Goal: Information Seeking & Learning: Learn about a topic

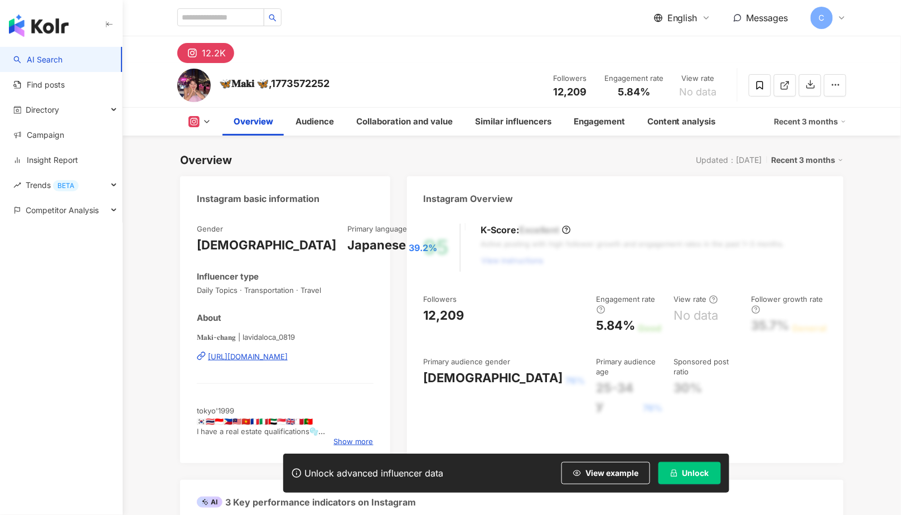
scroll to position [68, 0]
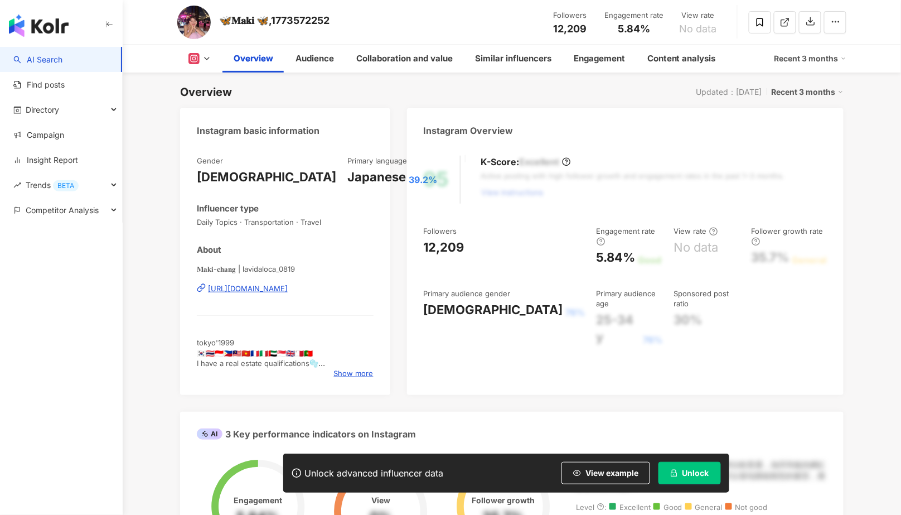
click at [721, 484] on button "Unlock" at bounding box center [690, 473] width 62 height 22
click at [709, 477] on span "Unlock" at bounding box center [696, 473] width 27 height 9
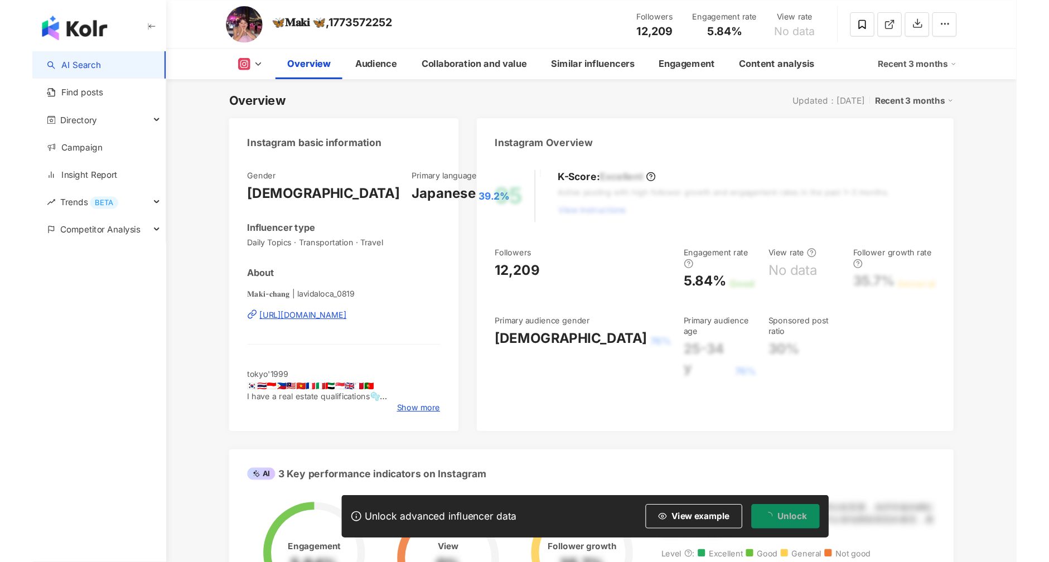
scroll to position [69, 0]
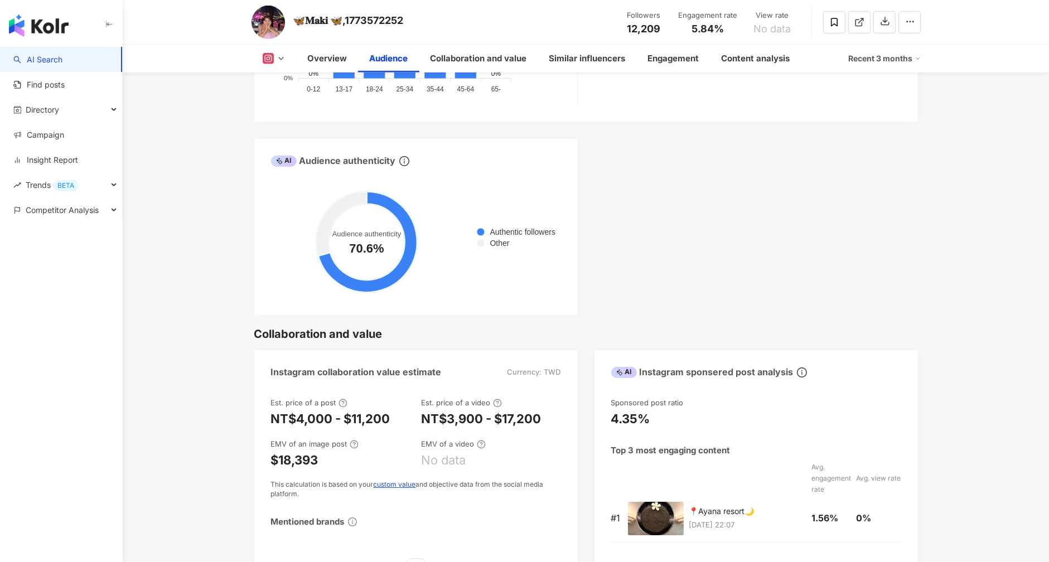
scroll to position [1312, 0]
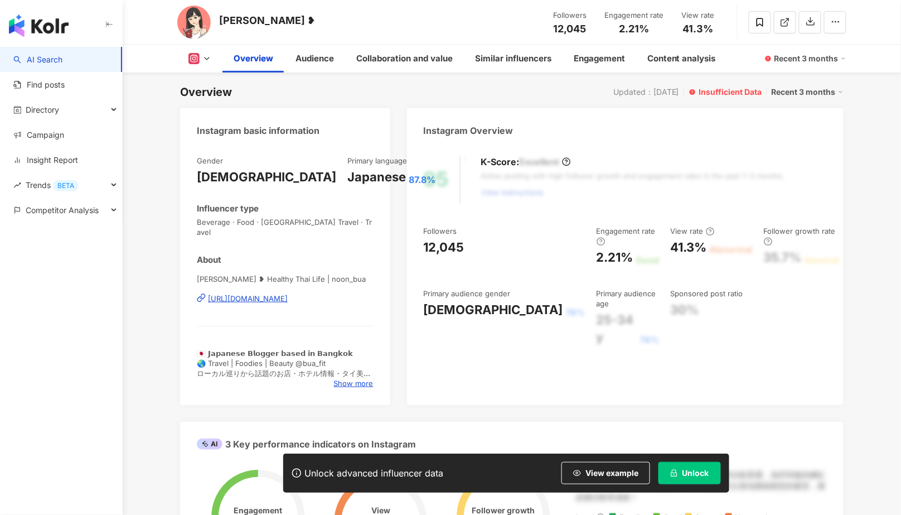
click at [709, 477] on span "Unlock" at bounding box center [696, 473] width 27 height 9
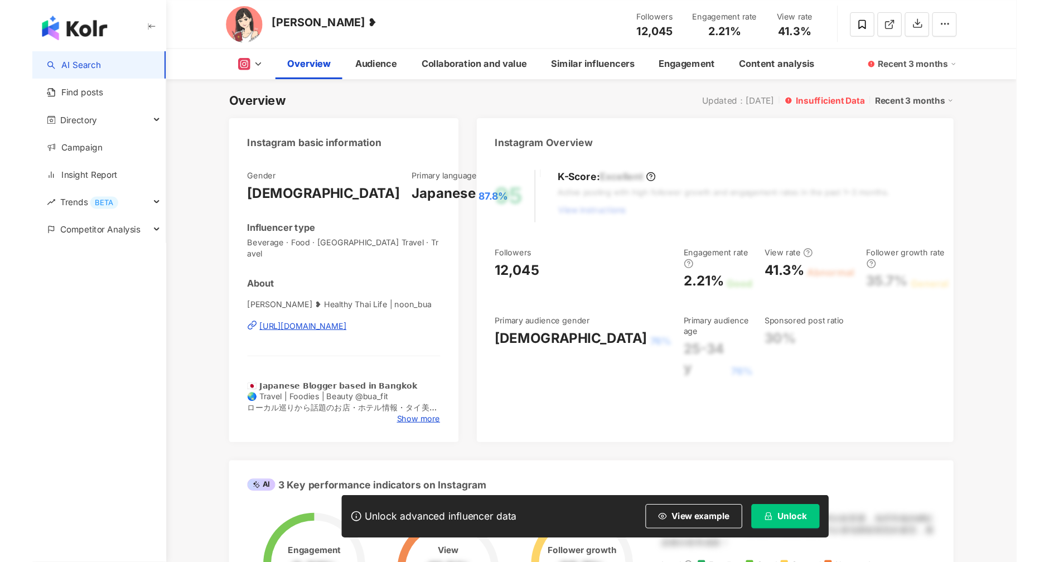
scroll to position [76, 0]
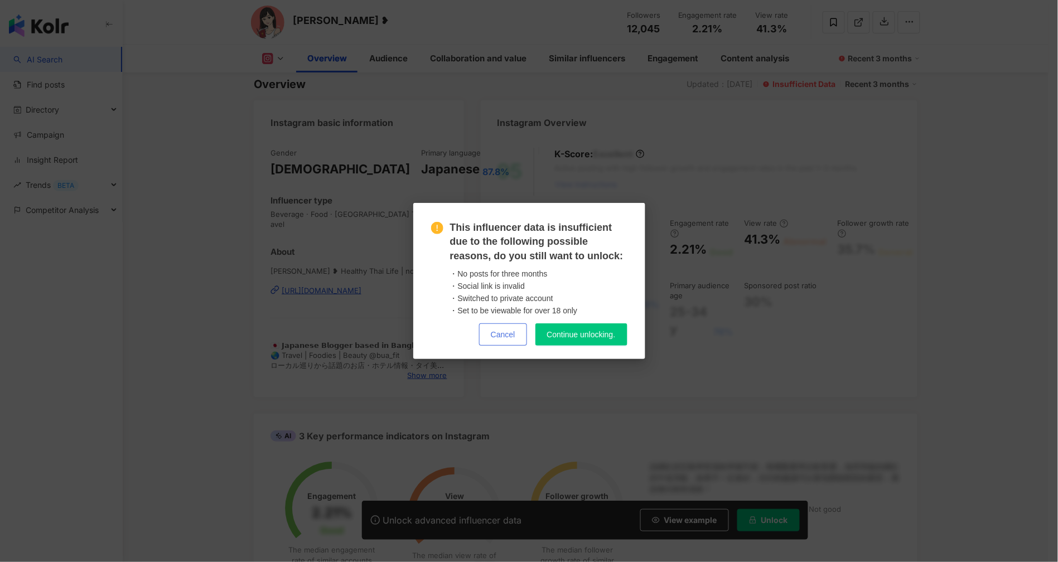
click at [486, 334] on button "Cancel" at bounding box center [503, 335] width 48 height 22
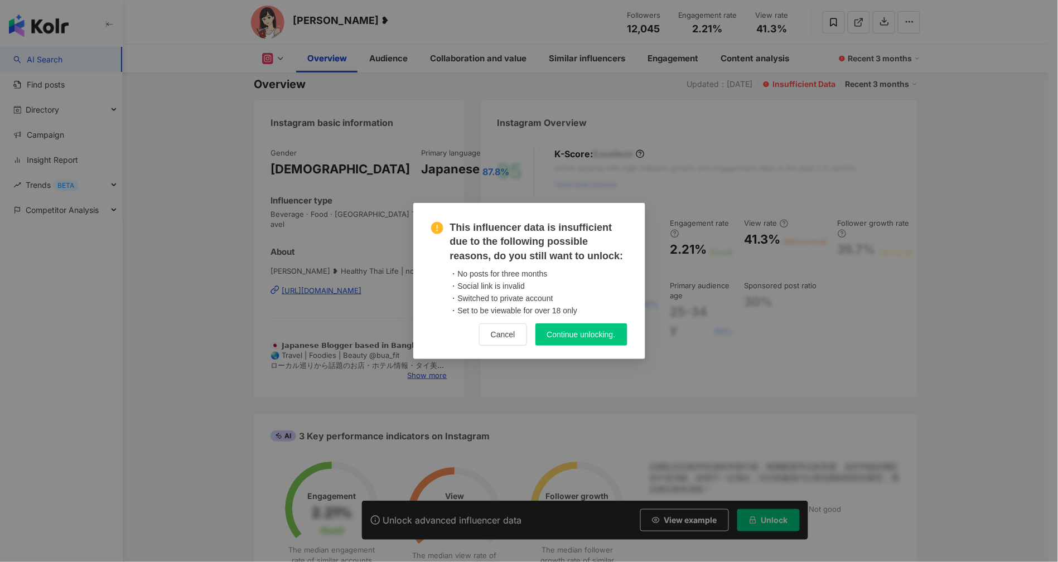
drag, startPoint x: 475, startPoint y: 334, endPoint x: 481, endPoint y: 334, distance: 6.2
click at [479, 334] on button "Cancel" at bounding box center [503, 335] width 48 height 22
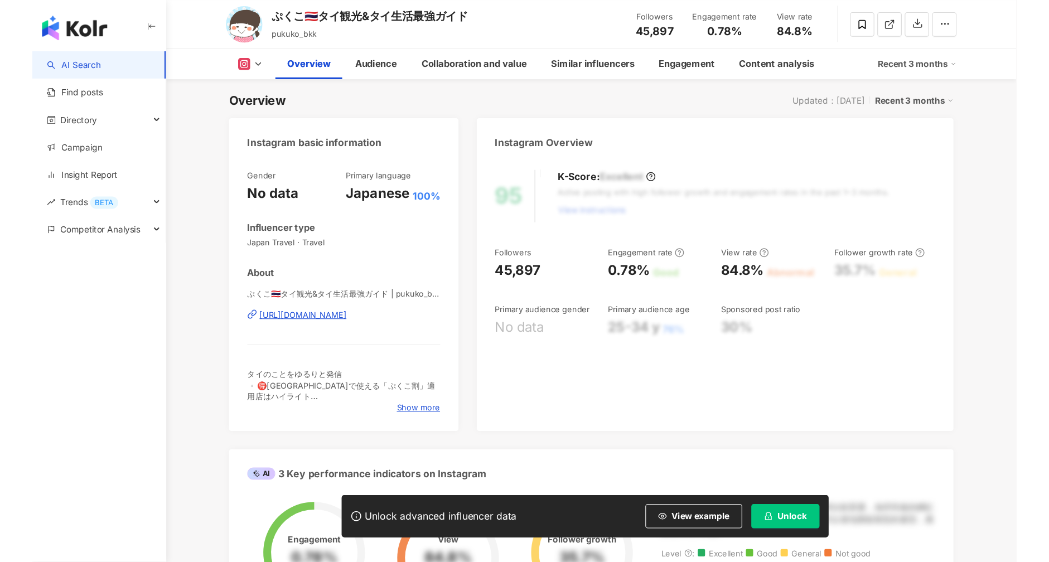
scroll to position [69, 0]
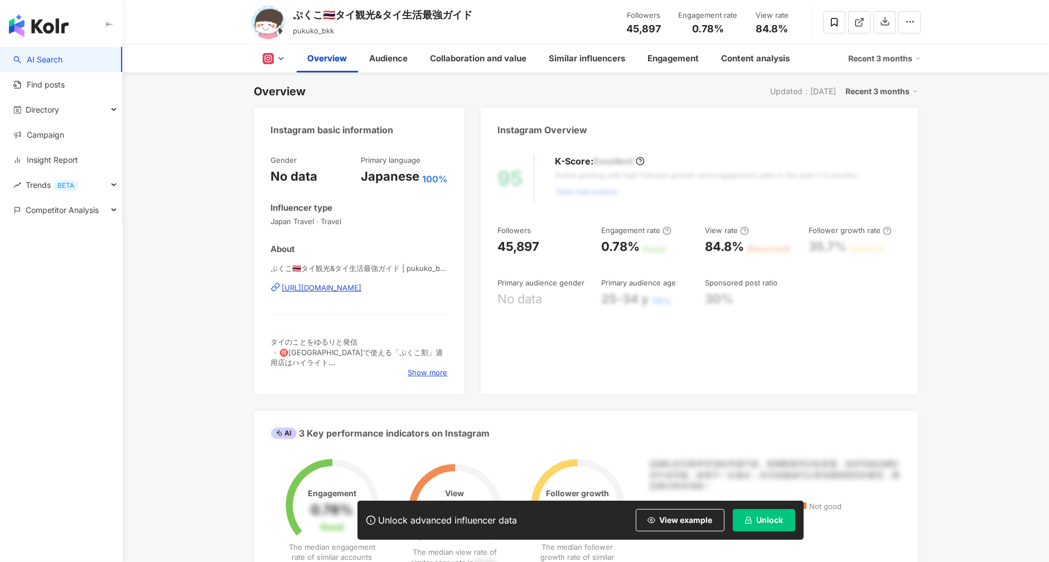
click at [775, 514] on span "Unlock" at bounding box center [770, 520] width 27 height 9
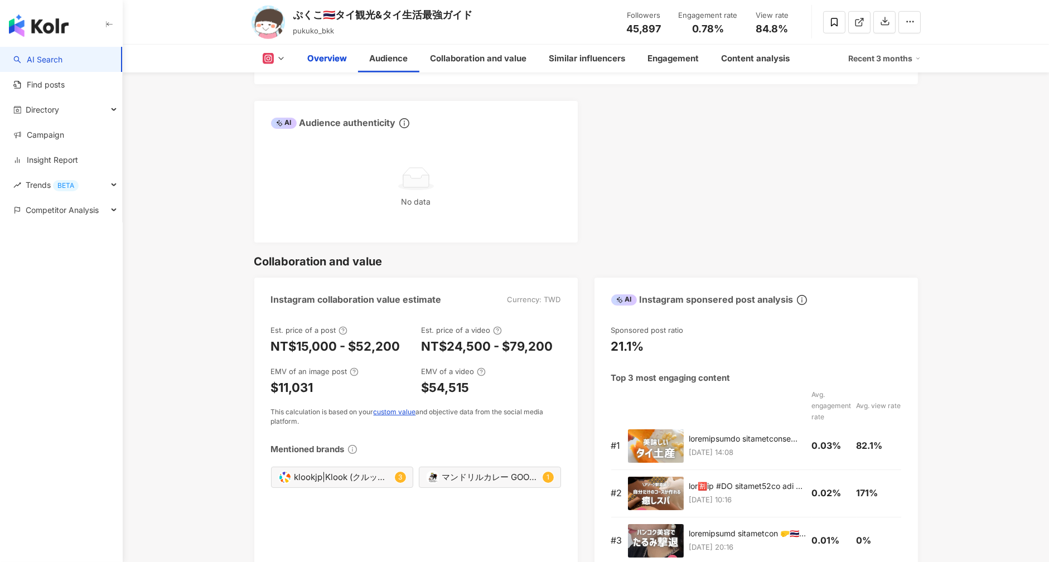
scroll to position [69, 0]
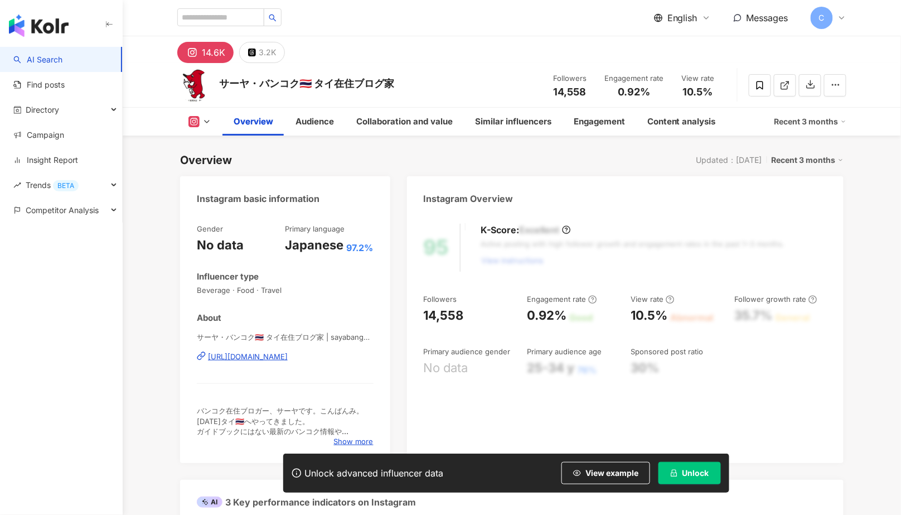
scroll to position [68, 0]
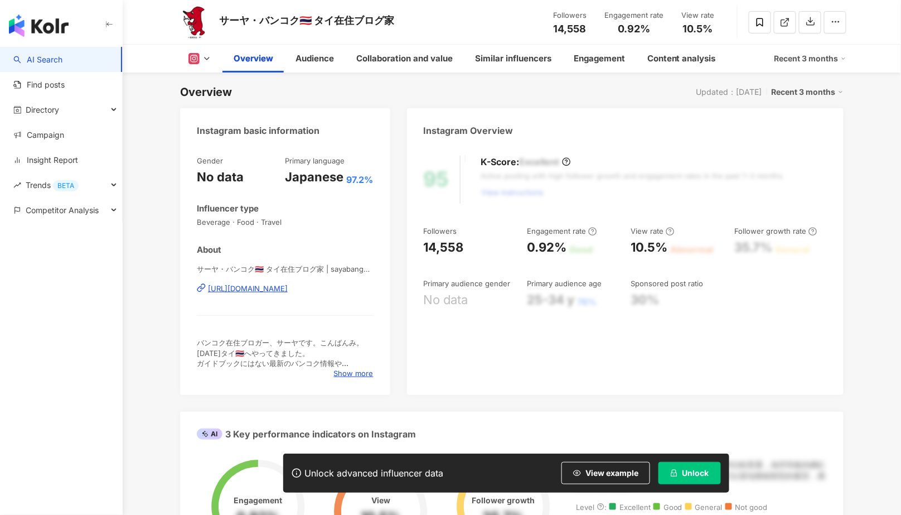
click at [704, 476] on span "Unlock" at bounding box center [696, 473] width 27 height 9
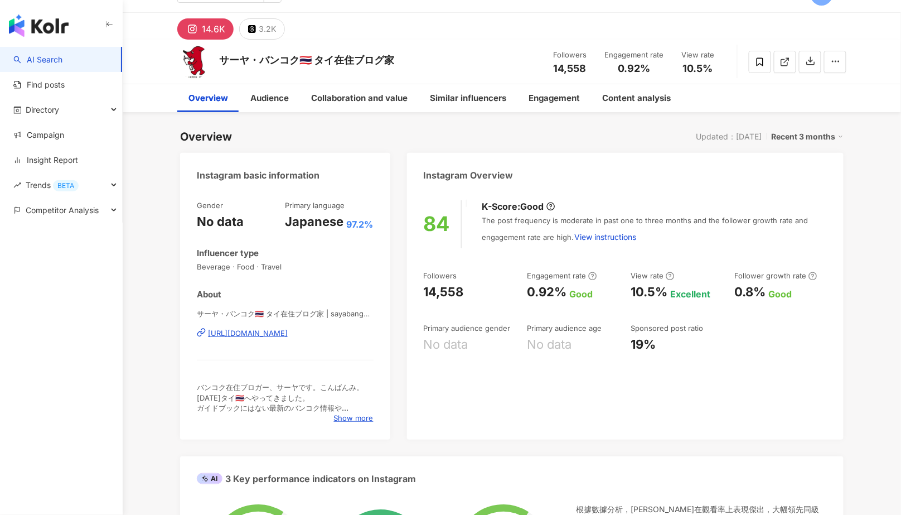
scroll to position [68, 0]
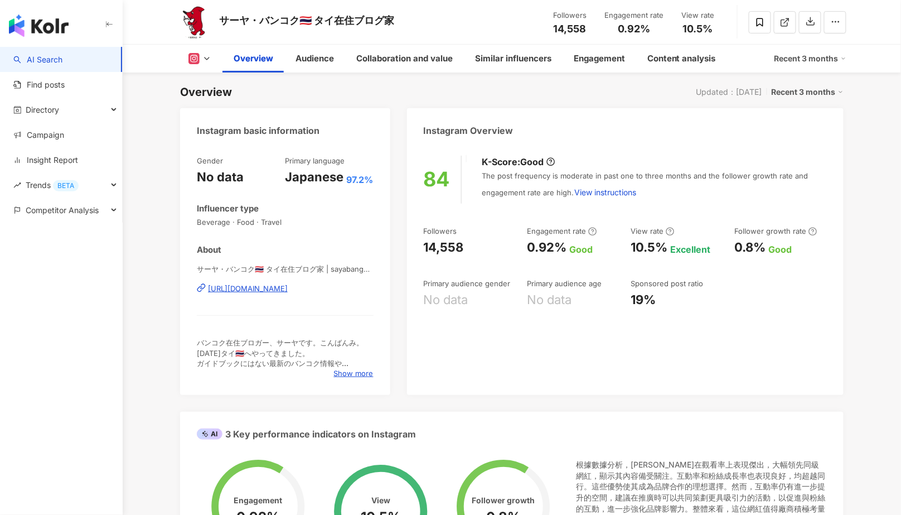
click at [210, 60] on icon at bounding box center [206, 58] width 9 height 9
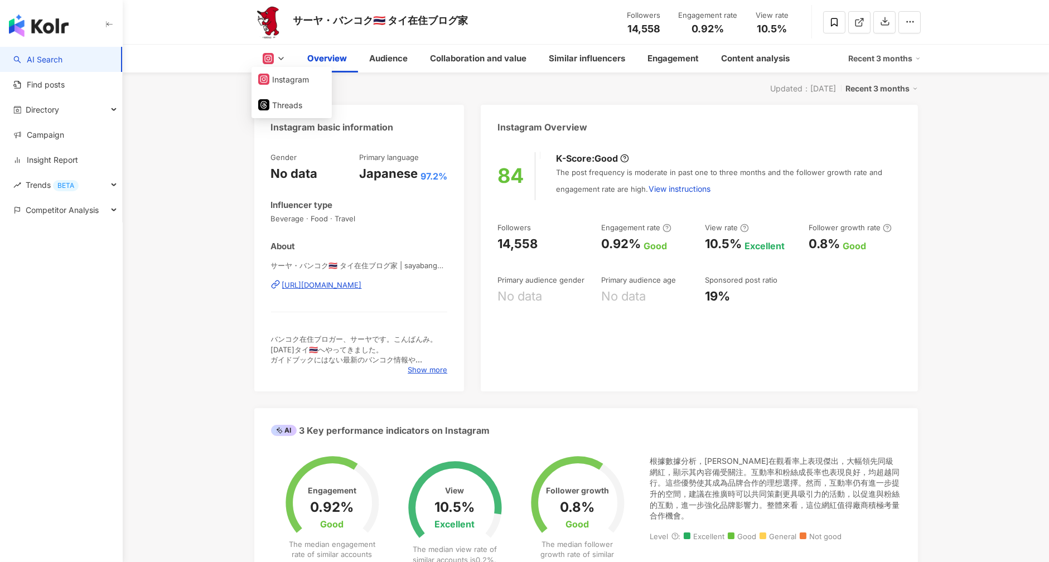
scroll to position [0, 0]
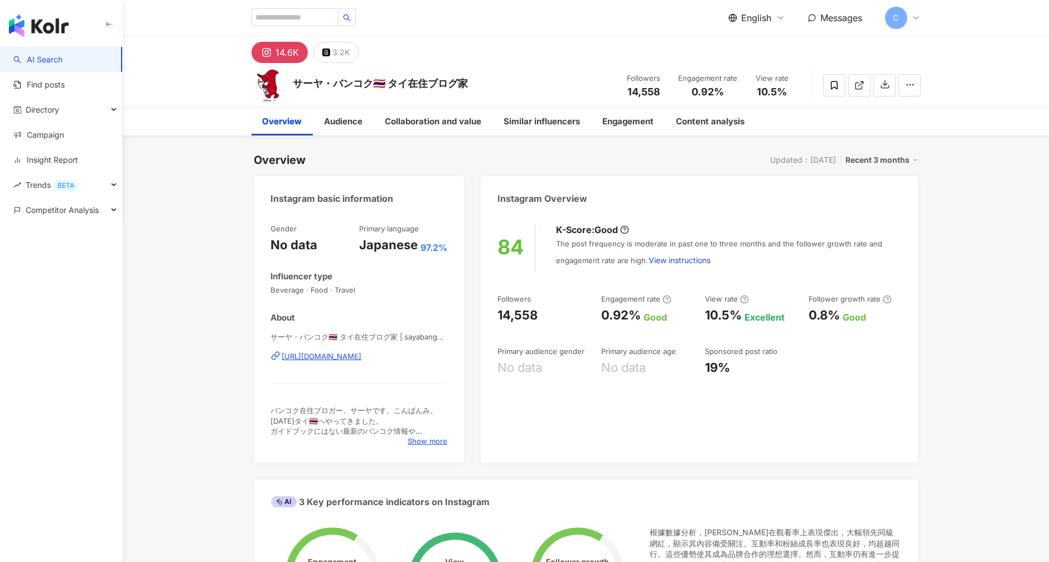
click at [757, 22] on span "English" at bounding box center [757, 18] width 30 height 12
click at [757, 70] on div "English" at bounding box center [764, 73] width 56 height 20
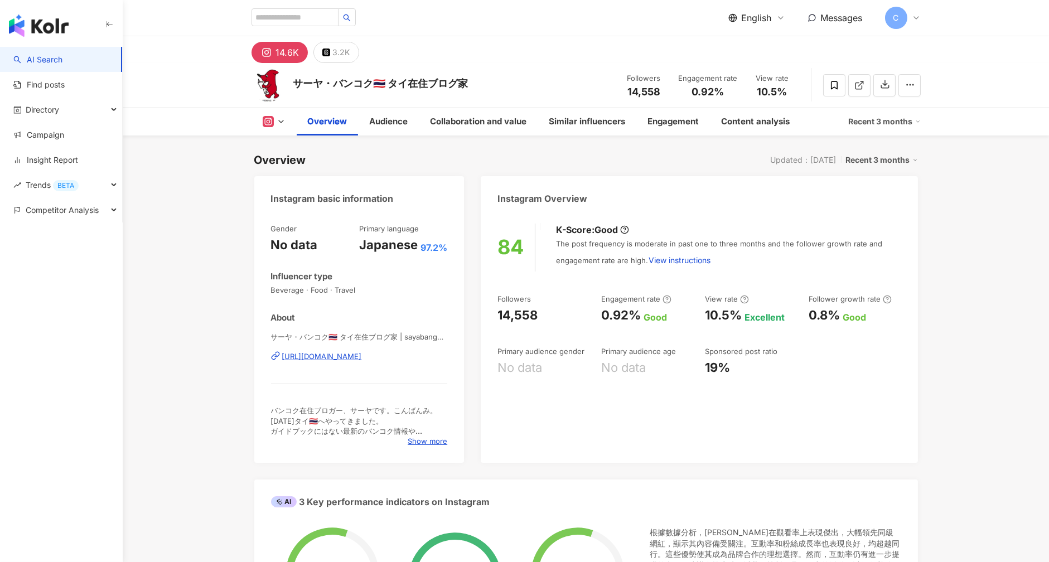
scroll to position [237, 0]
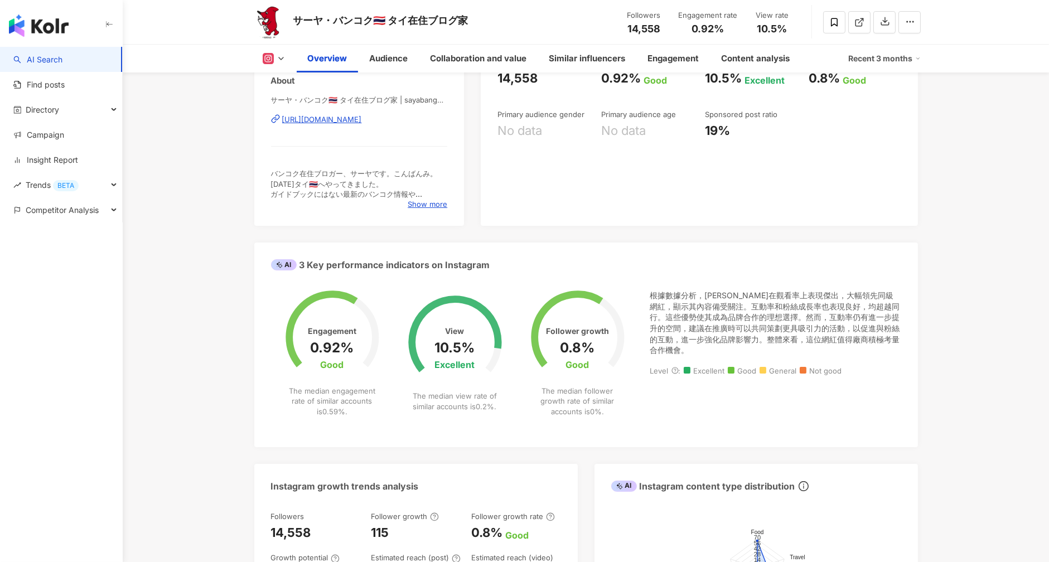
drag, startPoint x: 646, startPoint y: 294, endPoint x: 370, endPoint y: 385, distance: 290.7
click at [699, 350] on div "Engagement 0.92% Good The median engagement rate of similar accounts is 0.59% .…" at bounding box center [586, 360] width 630 height 141
click at [689, 336] on div "根據數據分析，サーヤ・バンコク在觀看率上表現傑出，大幅領先同級網紅，顯示其內容備受關注。互動率和粉絲成長率也表現良好，均超越同行。這些優勢使其成為品牌合作的…" at bounding box center [775, 323] width 251 height 66
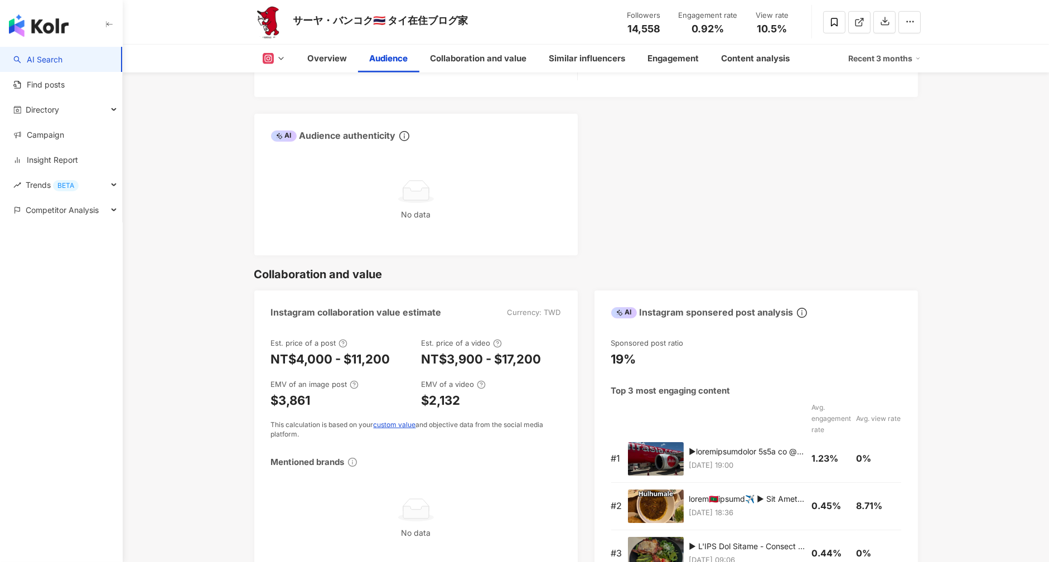
scroll to position [1278, 0]
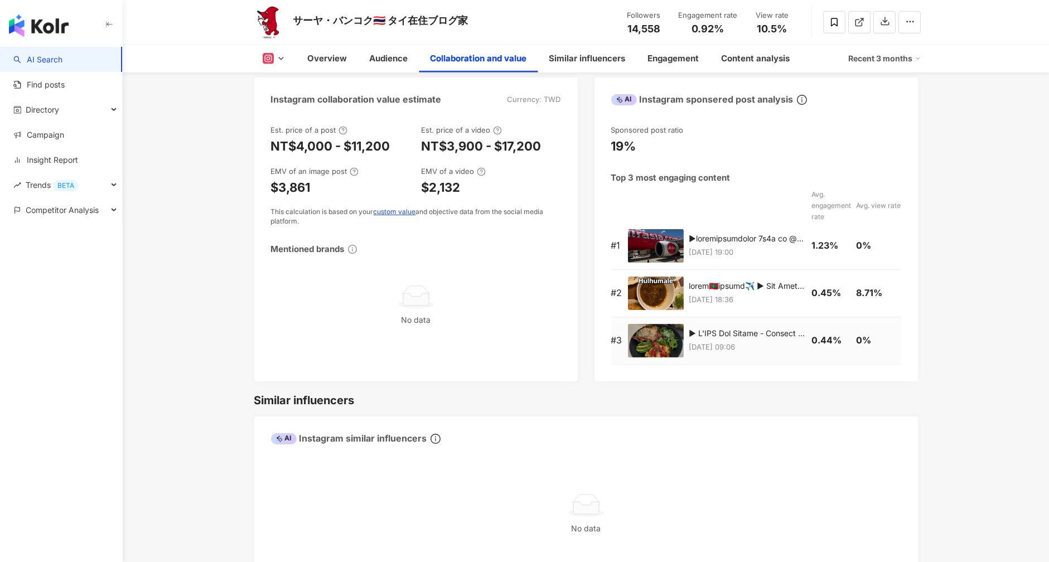
scroll to position [1445, 0]
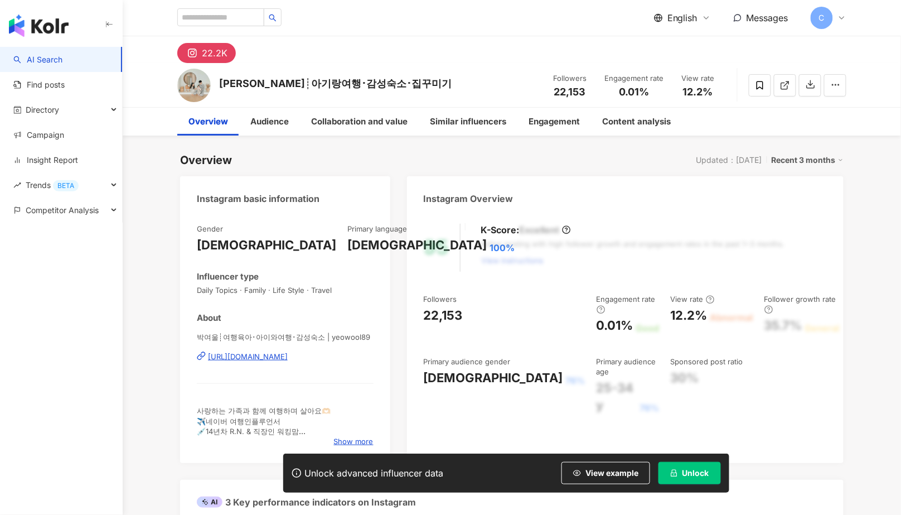
scroll to position [68, 0]
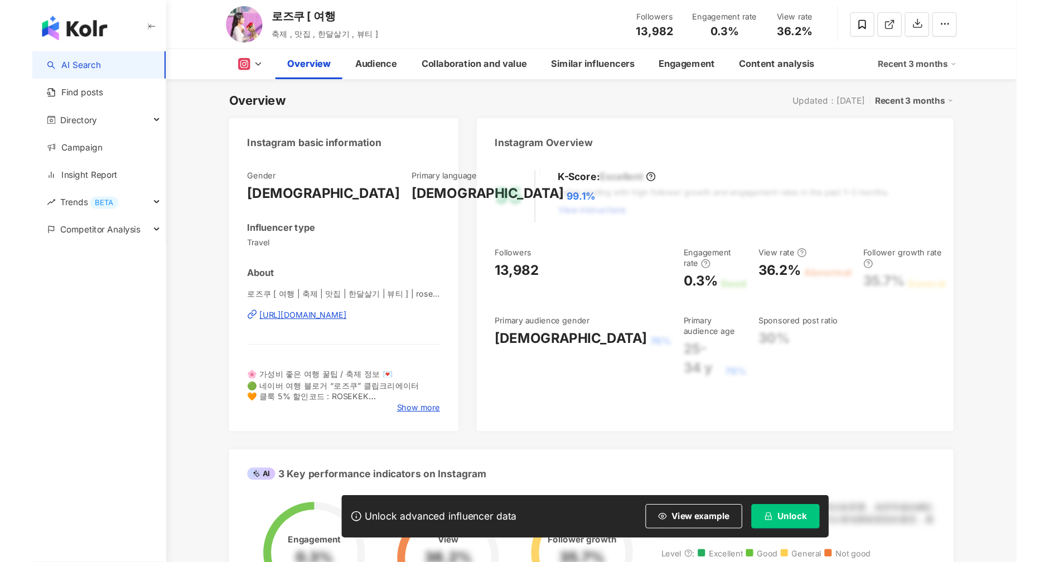
scroll to position [69, 0]
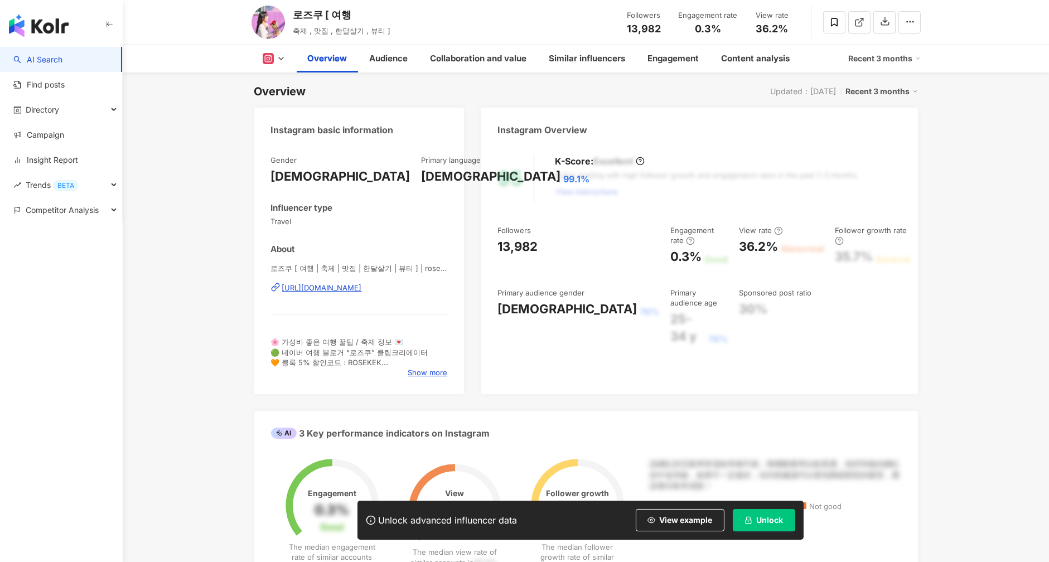
click at [777, 514] on span "Unlock" at bounding box center [770, 520] width 27 height 9
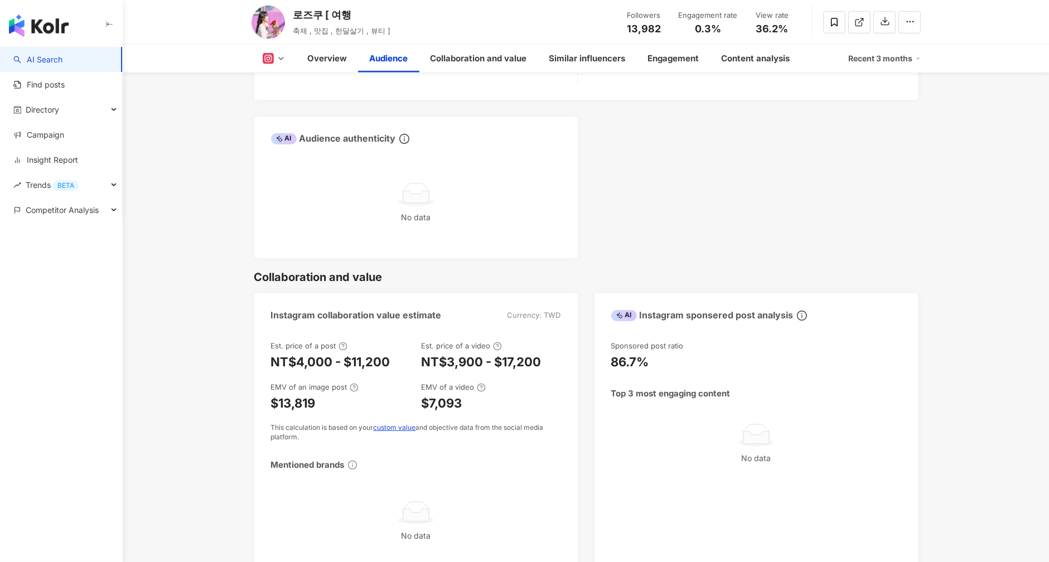
scroll to position [1326, 0]
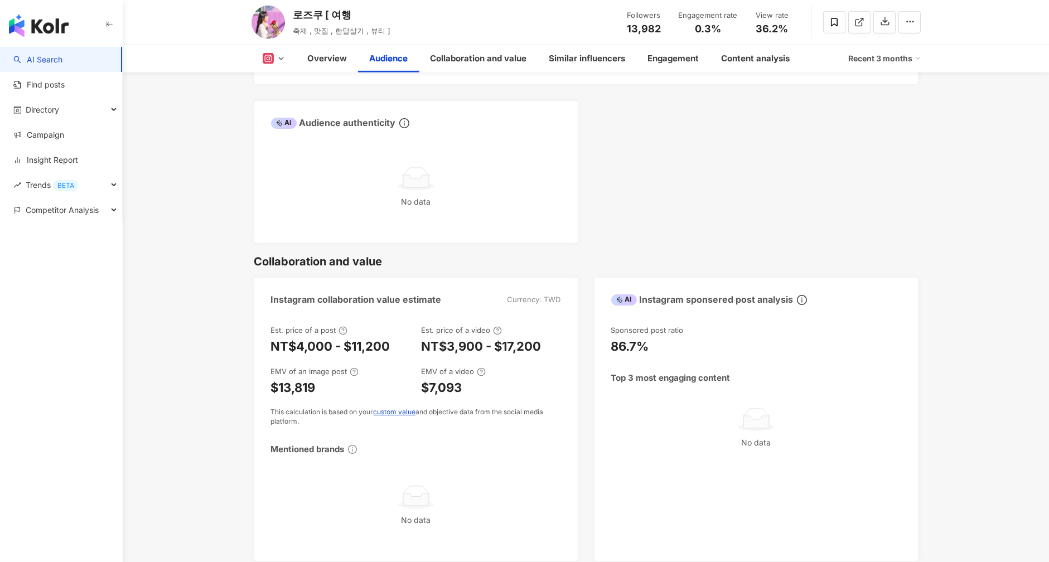
click at [320, 345] on div "NT$4,000 - $11,200" at bounding box center [330, 346] width 119 height 17
drag, startPoint x: 473, startPoint y: 350, endPoint x: 498, endPoint y: 348, distance: 25.2
click at [499, 348] on div "NT$3,900 - $17,200" at bounding box center [482, 346] width 120 height 17
click at [470, 351] on div "NT$3,900 - $17,200" at bounding box center [482, 346] width 120 height 17
drag, startPoint x: 334, startPoint y: 345, endPoint x: 341, endPoint y: 346, distance: 7.9
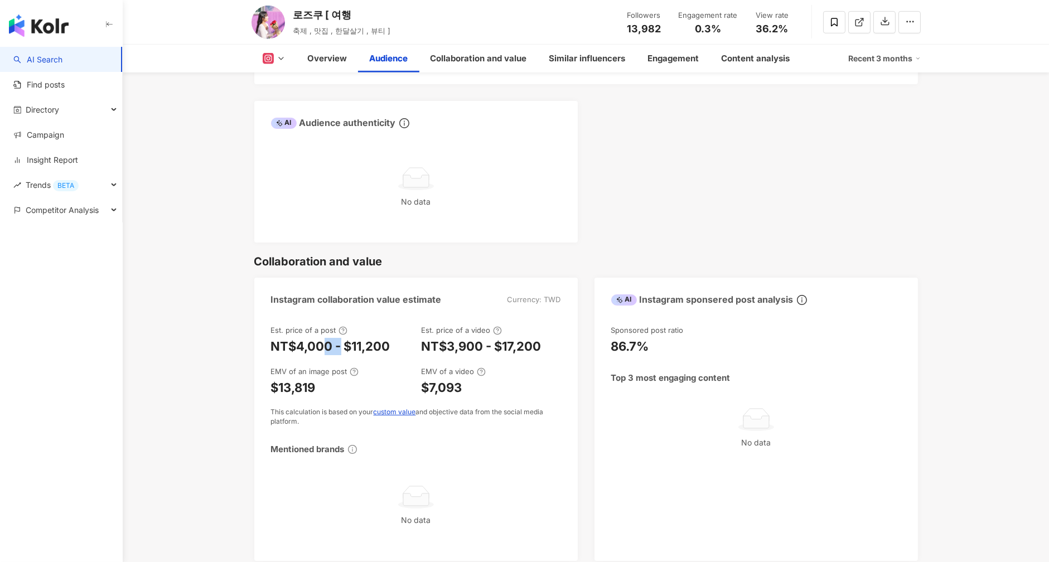
click at [341, 346] on div "NT$4,000 - $11,200" at bounding box center [330, 346] width 119 height 17
drag, startPoint x: 359, startPoint y: 346, endPoint x: 420, endPoint y: 283, distance: 88.0
click at [359, 346] on div "NT$4,000 - $11,200" at bounding box center [330, 346] width 119 height 17
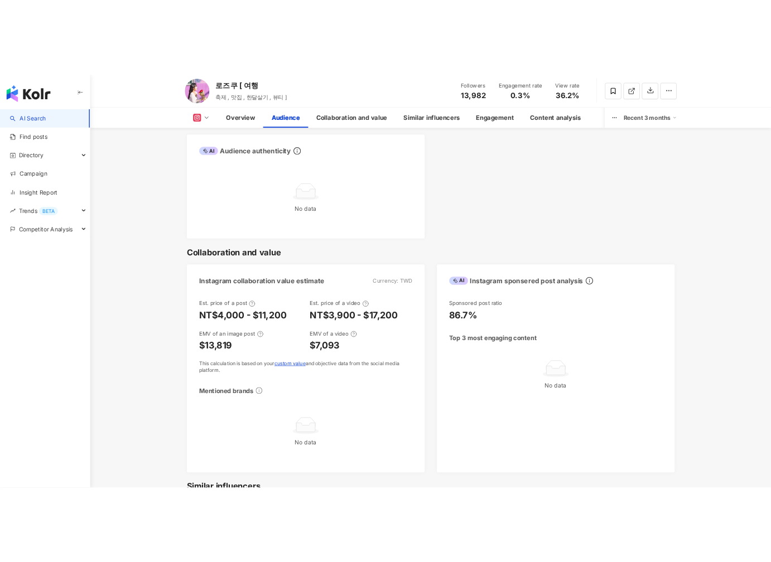
scroll to position [1325, 0]
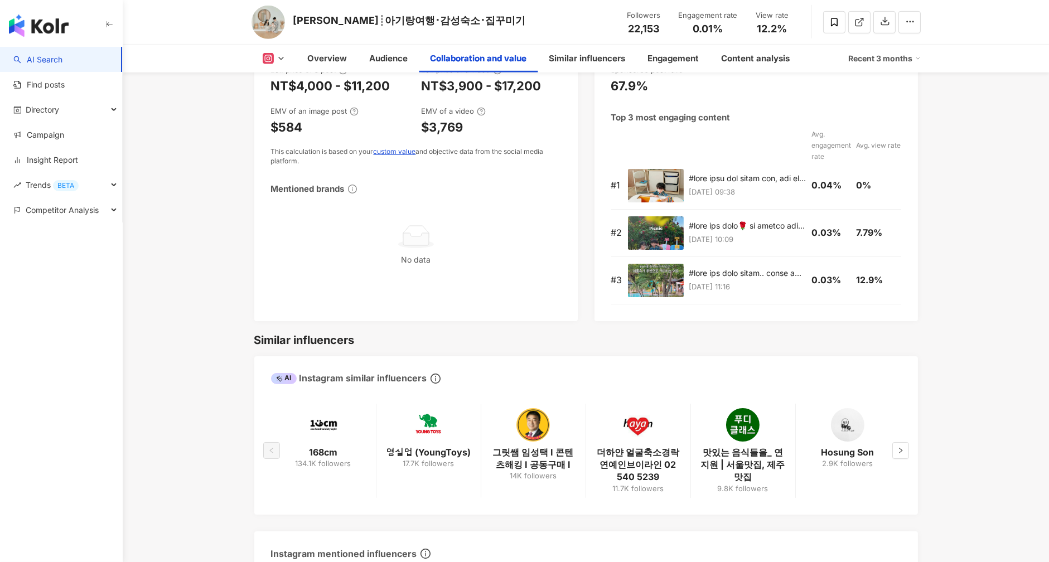
scroll to position [1408, 0]
